Goal: Task Accomplishment & Management: Use online tool/utility

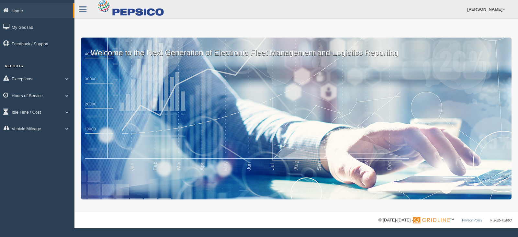
click at [41, 96] on link "Hours of Service" at bounding box center [37, 95] width 74 height 15
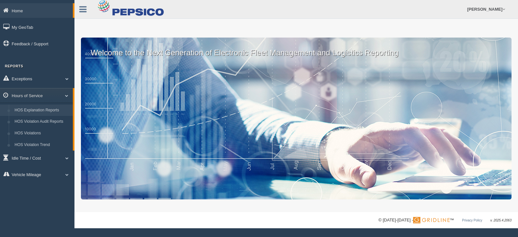
click at [41, 109] on link "HOS Explanation Reports" at bounding box center [42, 111] width 61 height 12
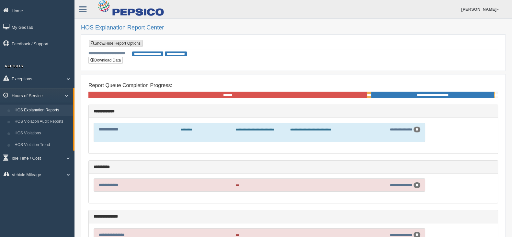
click at [118, 42] on link "Show/Hide Report Options" at bounding box center [116, 43] width 54 height 7
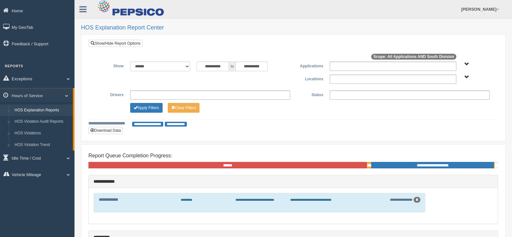
click at [465, 76] on span "South Division" at bounding box center [466, 77] width 5 height 5
click at [452, 97] on button "South Division" at bounding box center [450, 100] width 33 height 7
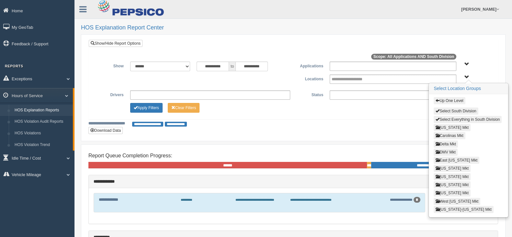
click at [445, 174] on button "Louisiana Mkt" at bounding box center [452, 176] width 37 height 7
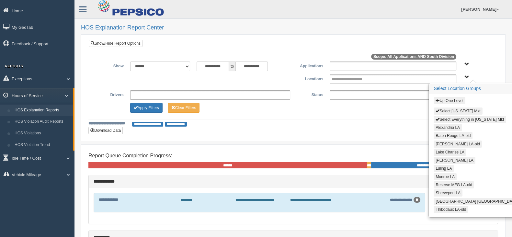
click at [447, 126] on button "Alexandria LA" at bounding box center [448, 127] width 28 height 7
click at [450, 150] on button "Lake Charles LA" at bounding box center [450, 152] width 33 height 7
click at [449, 161] on button "[PERSON_NAME] LA" at bounding box center [455, 160] width 42 height 7
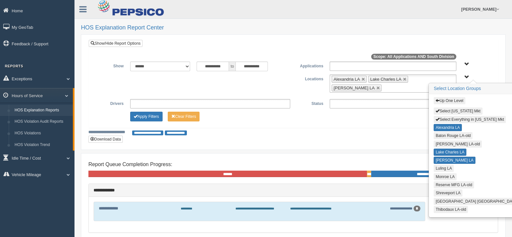
click at [448, 166] on button "Luling LA" at bounding box center [444, 168] width 20 height 7
click at [445, 175] on button "Monroe LA" at bounding box center [445, 176] width 23 height 7
click at [441, 190] on button "Shreveport LA" at bounding box center [448, 192] width 29 height 7
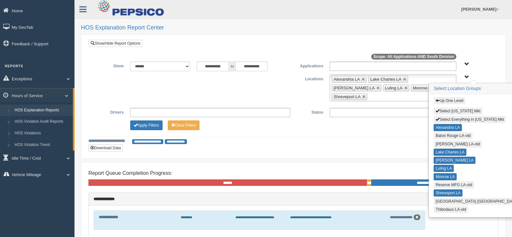
click at [440, 198] on button "[GEOGRAPHIC_DATA] [GEOGRAPHIC_DATA]" at bounding box center [477, 201] width 86 height 7
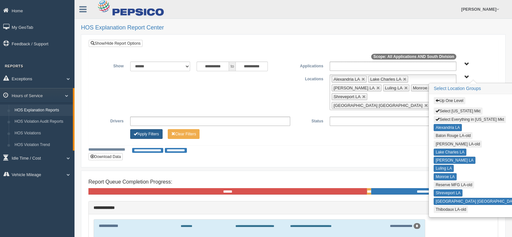
click at [145, 129] on button "Apply Filters" at bounding box center [146, 134] width 32 height 10
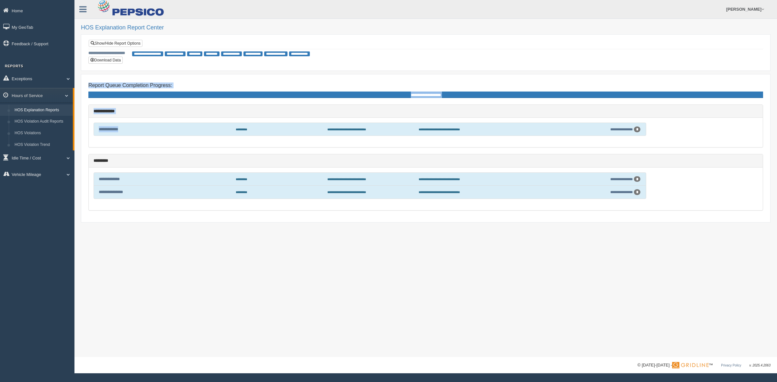
drag, startPoint x: -131, startPoint y: 104, endPoint x: -316, endPoint y: 78, distance: 187.1
click at [0, 78] on html "Home My GeoTab Feedback / Support Reports Exceptions Critical Engine Events Cri…" at bounding box center [388, 191] width 777 height 382
